Goal: Task Accomplishment & Management: Manage account settings

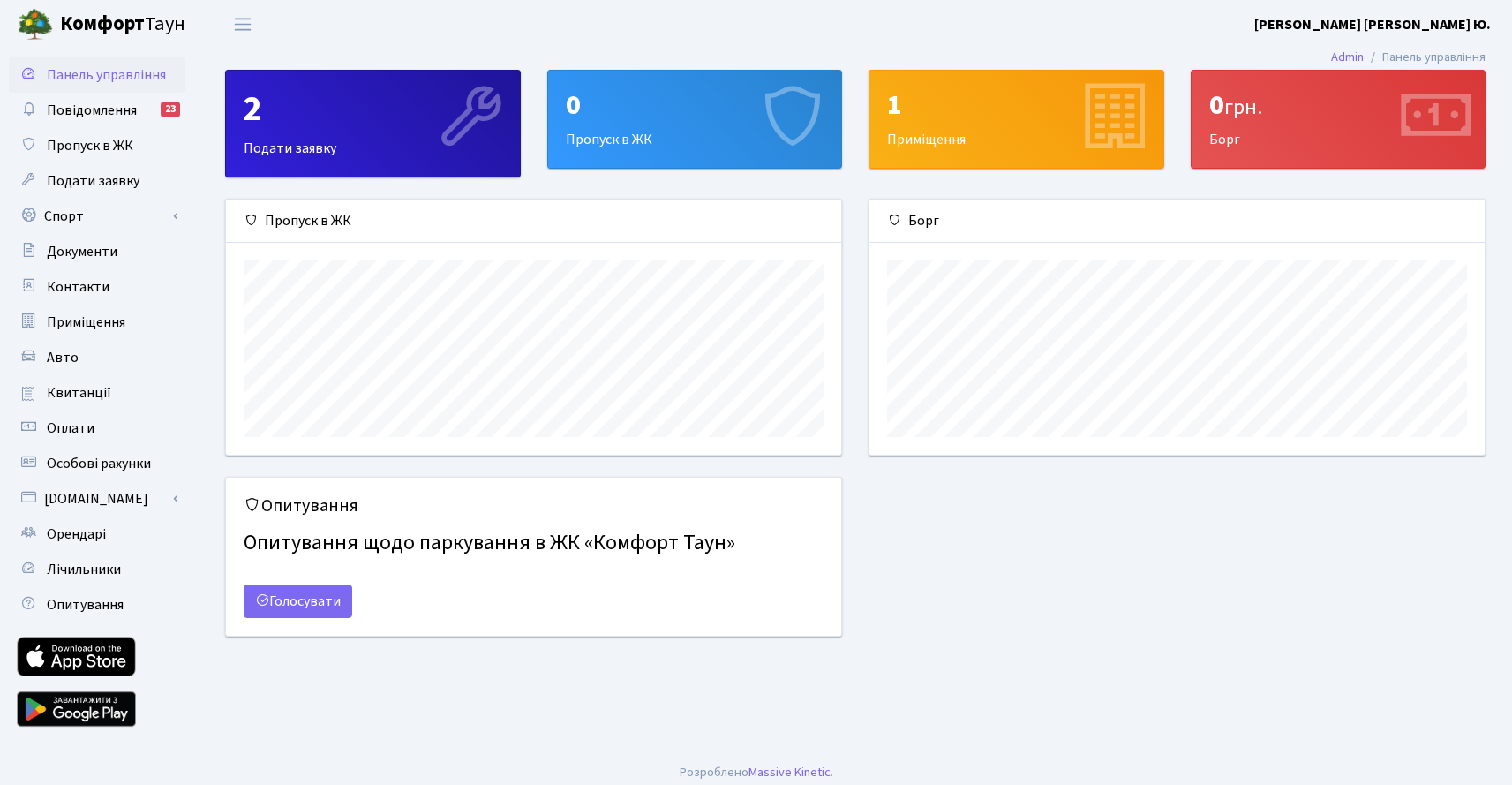
scroll to position [255, 615]
click at [115, 565] on span "Лічильники" at bounding box center [84, 570] width 74 height 20
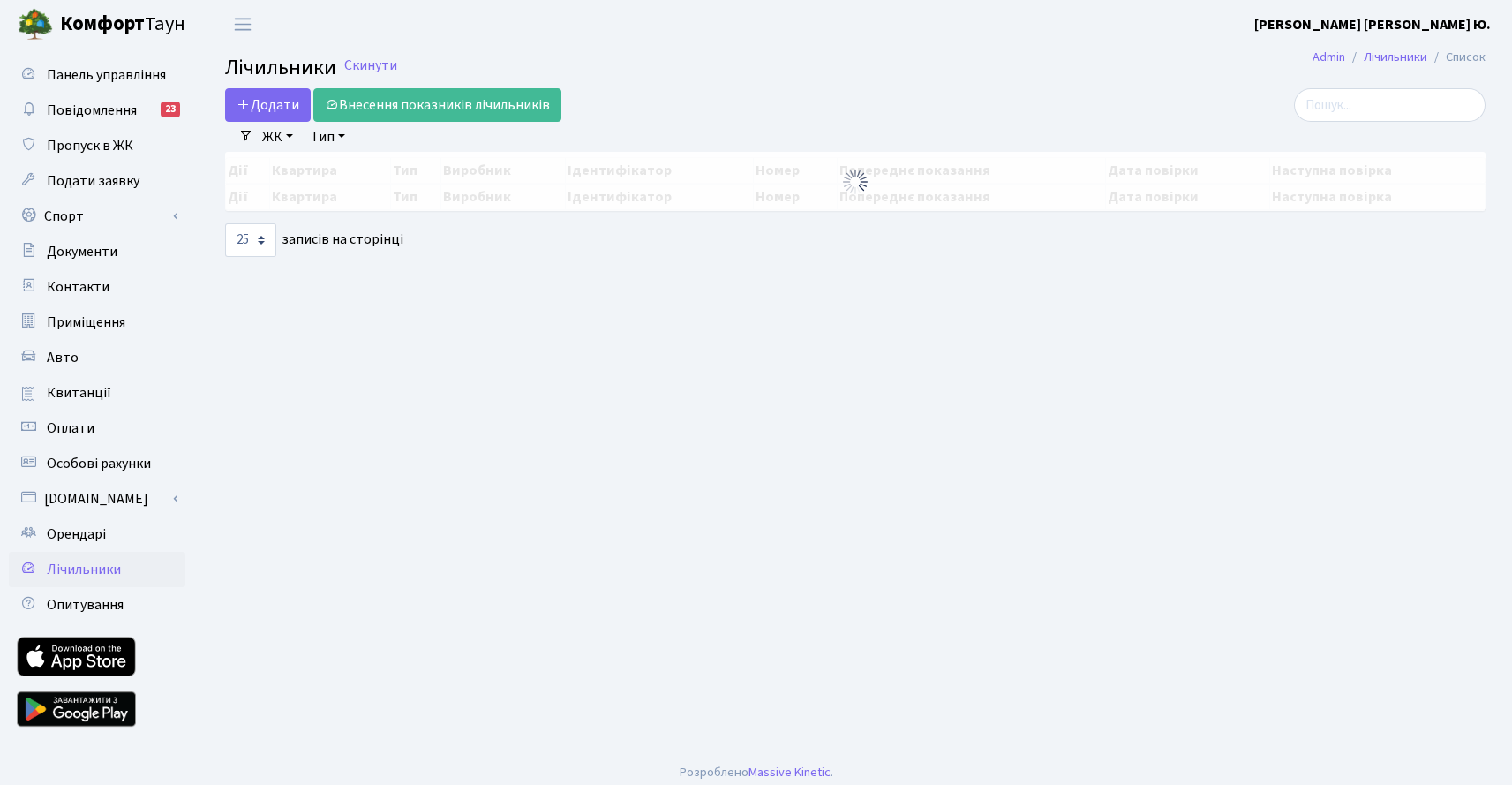
select select "25"
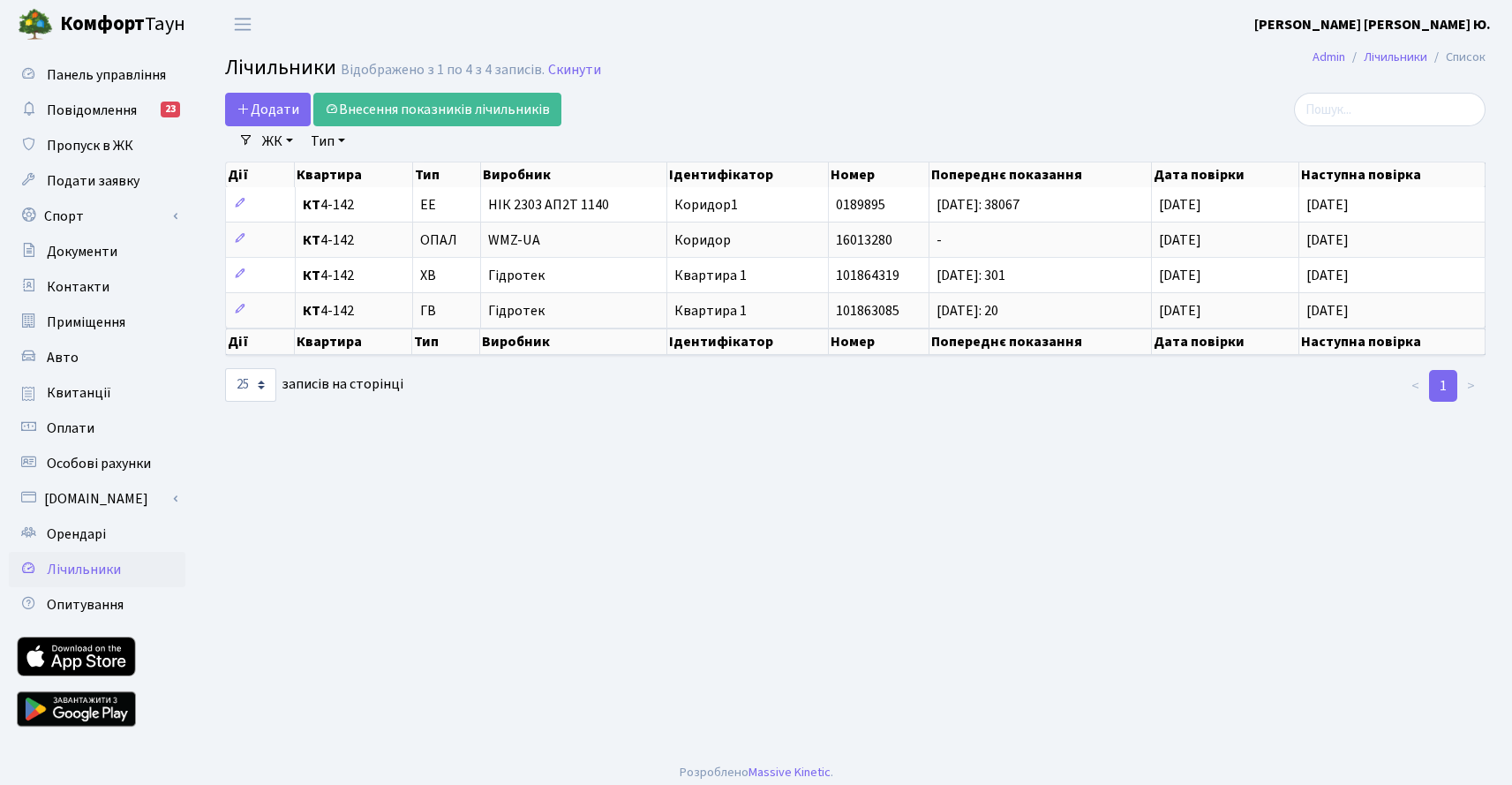
click at [423, 473] on main "Admin Лічильники Список Лічильники Відображено з 1 по 4 з 4 записів. Скинути До…" at bounding box center [855, 399] width 1313 height 702
click at [884, 103] on div "Додати Внесення показників лічильників" at bounding box center [641, 109] width 832 height 33
click at [984, 99] on div "Додати Внесення показників лічильників" at bounding box center [641, 109] width 832 height 33
click at [625, 492] on main "Admin Лічильники Список Лічильники Відображено з 1 по 4 з 4 записів. Скинути До…" at bounding box center [855, 399] width 1313 height 702
click at [902, 91] on main "Admin Лічильники Список Лічильники Відображено з 1 по 4 з 4 записів. Скинути До…" at bounding box center [855, 399] width 1313 height 702
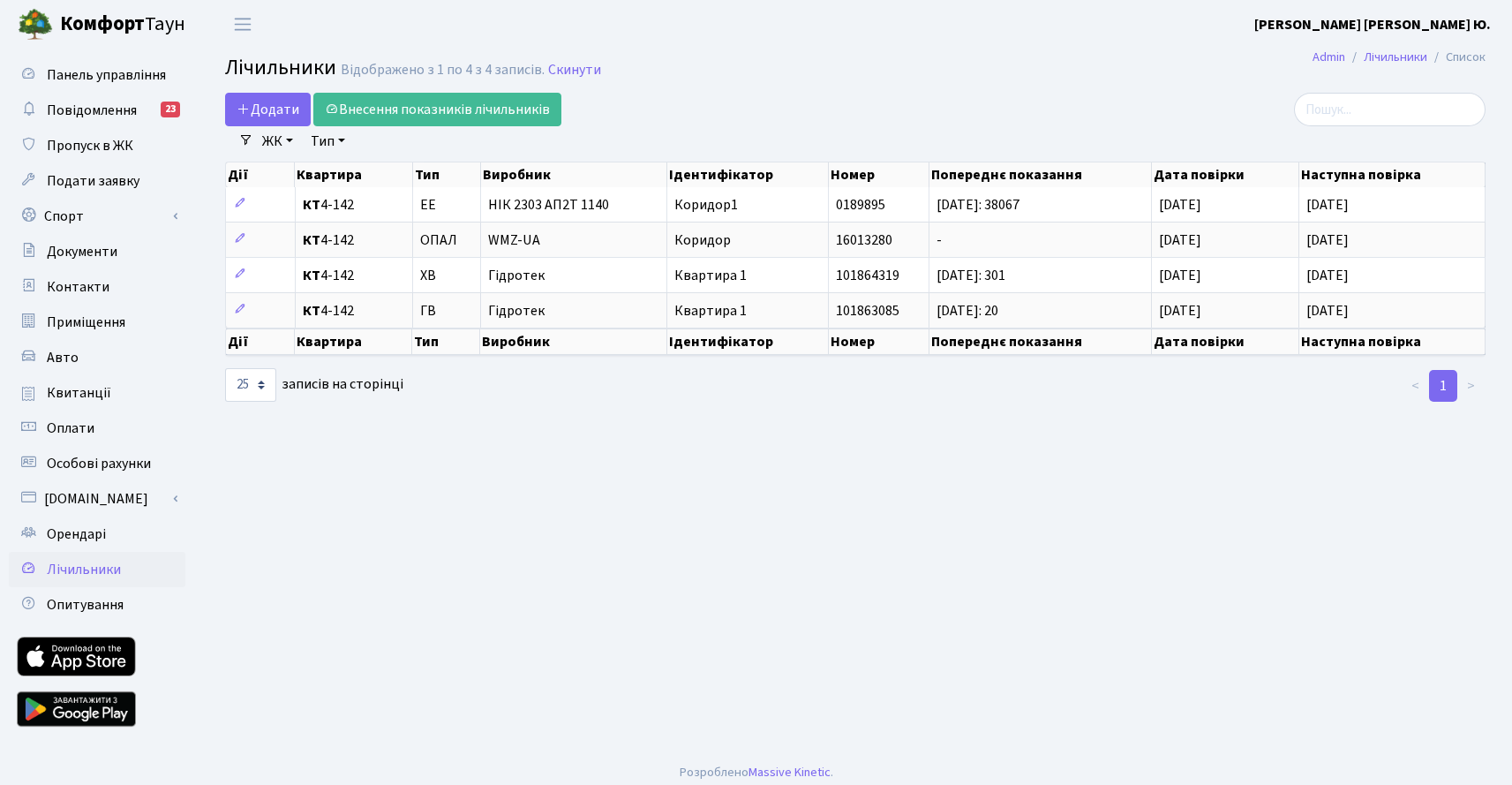
click at [1013, 76] on h2 "Лічильники Відображено з 1 по 4 з 4 записів. Скинути" at bounding box center [855, 71] width 1260 height 30
click at [756, 309] on td "Квартира 1" at bounding box center [748, 310] width 161 height 35
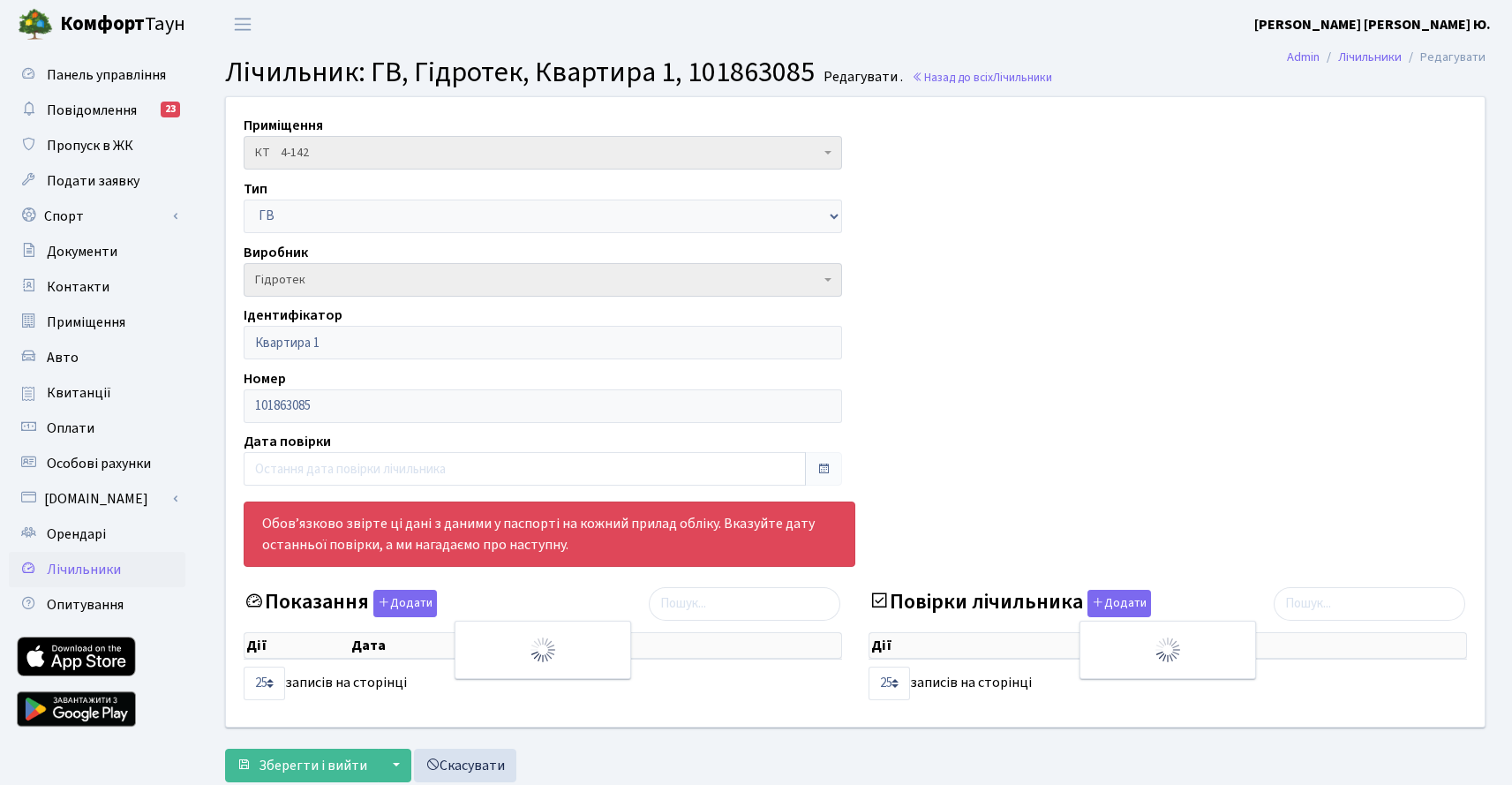
select select "25"
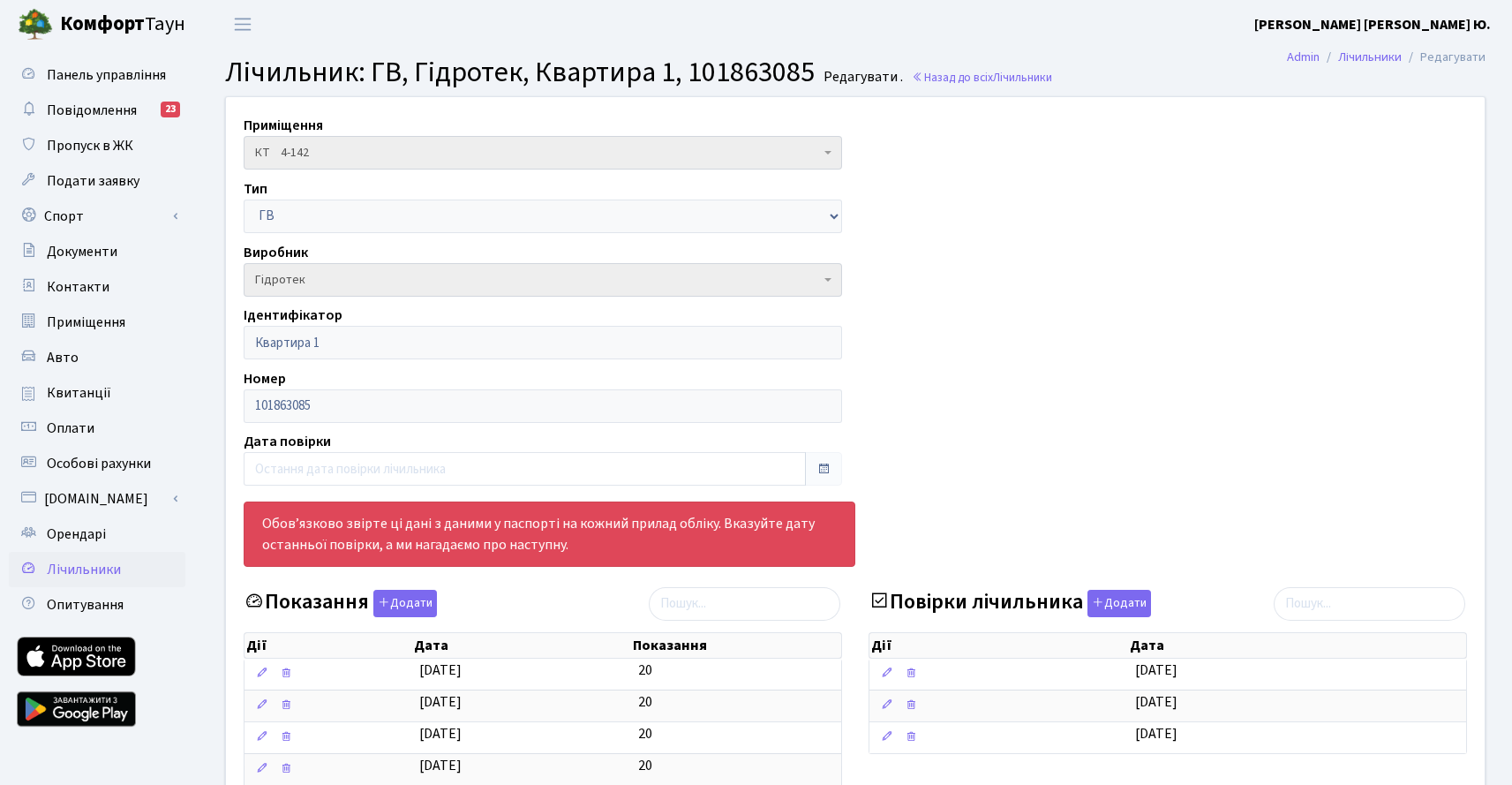
click at [711, 59] on span "Лічильник: ГВ, Гідротек, Квартира 1, 101863085" at bounding box center [520, 72] width 590 height 40
